Goal: Transaction & Acquisition: Purchase product/service

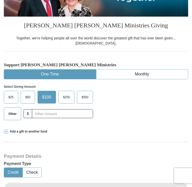
scroll to position [102, 0]
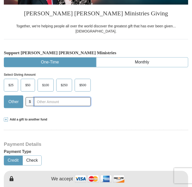
click at [47, 97] on input "text" at bounding box center [62, 101] width 57 height 9
type input "234.00"
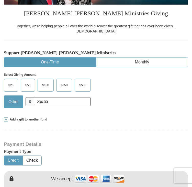
type input "[PERSON_NAME]"
type input "[EMAIL_ADDRESS][DOMAIN_NAME]"
type input "22046 Buffalo [PERSON_NAME] Dr."
type input "Hockley"
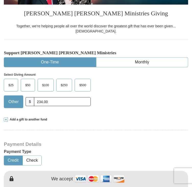
select select "[GEOGRAPHIC_DATA]"
type input "77447"
type input "7139660383"
click at [18, 98] on span "Other" at bounding box center [13, 102] width 15 height 8
click at [0, 0] on input "Other" at bounding box center [0, 0] width 0 height 0
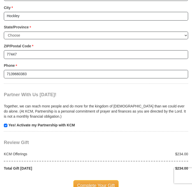
scroll to position [512, 0]
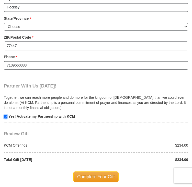
click at [5, 115] on input "checkbox" at bounding box center [6, 117] width 4 height 4
checkbox input "true"
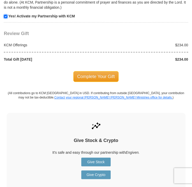
scroll to position [614, 0]
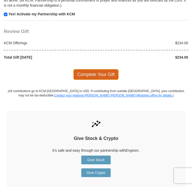
click at [88, 69] on span "Complete Your Gift" at bounding box center [95, 74] width 45 height 11
